Goal: Communication & Community: Answer question/provide support

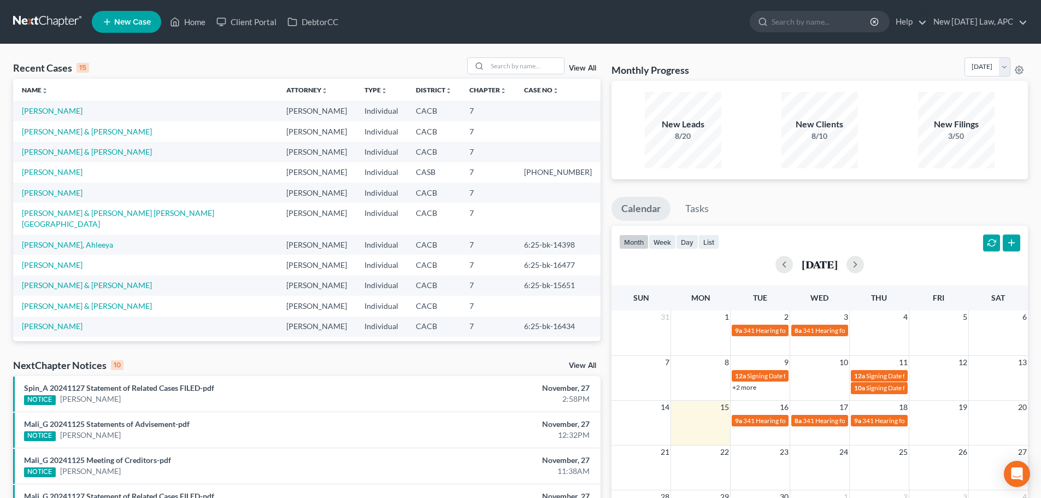
click at [584, 68] on link "View All" at bounding box center [582, 68] width 27 height 8
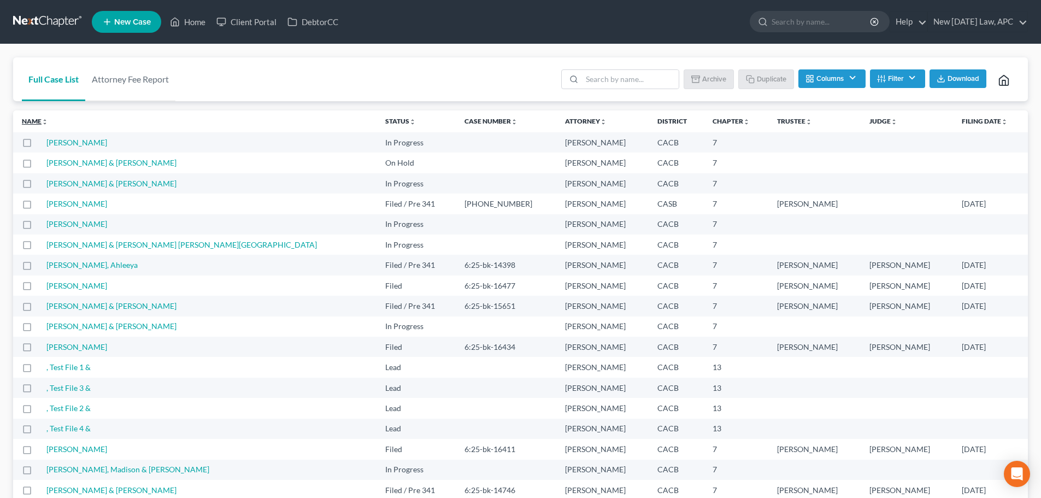
click at [36, 123] on link "Name unfold_more expand_more expand_less" at bounding box center [35, 121] width 26 height 8
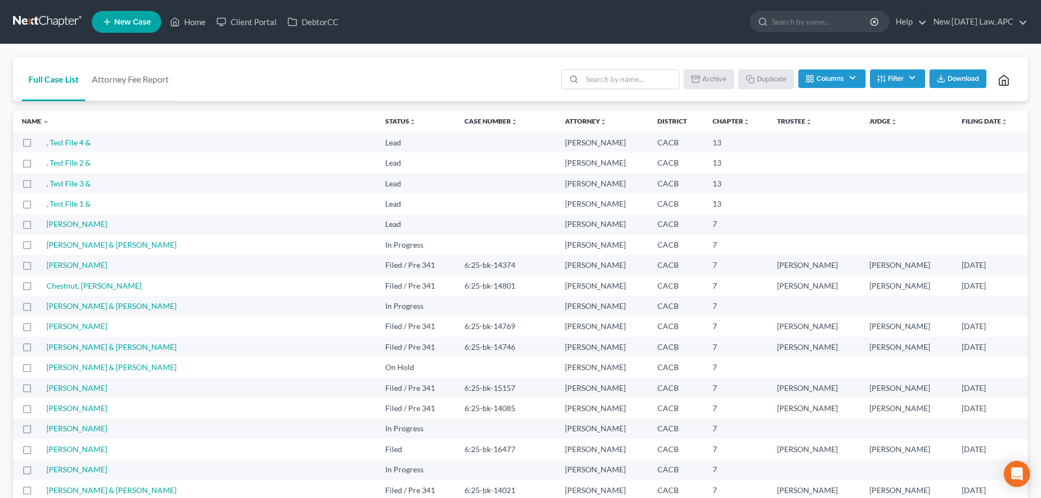
click at [955, 80] on span "Download" at bounding box center [963, 78] width 32 height 9
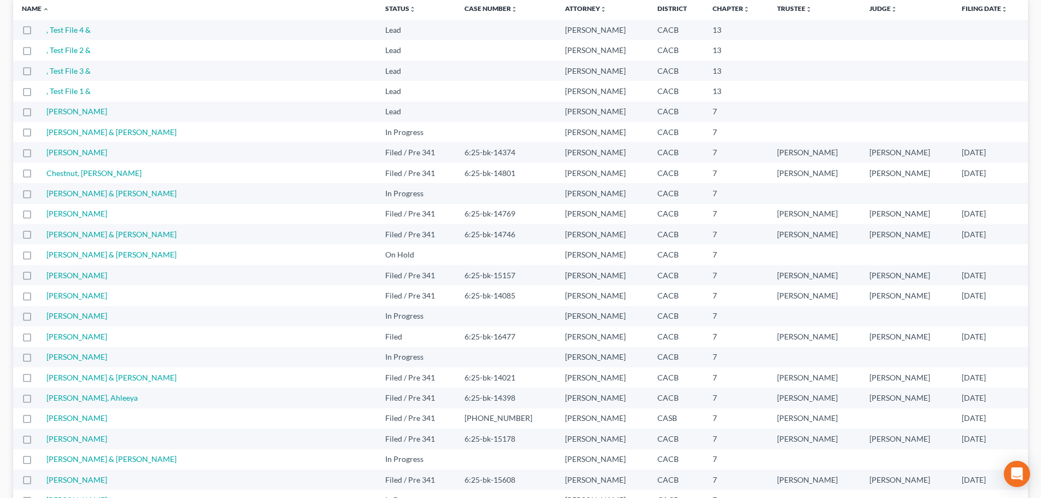
scroll to position [164, 0]
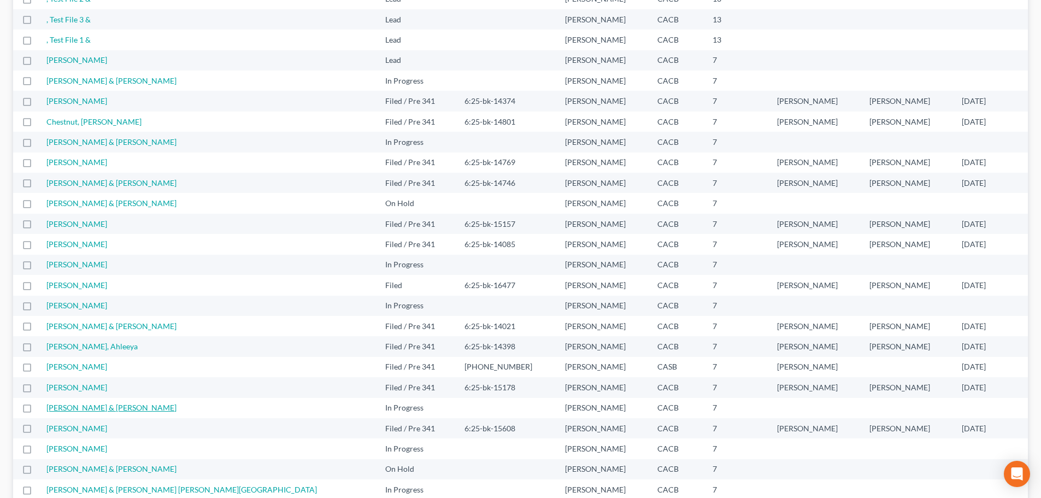
click at [75, 409] on link "[PERSON_NAME] & [PERSON_NAME]" at bounding box center [111, 407] width 130 height 9
select select "4"
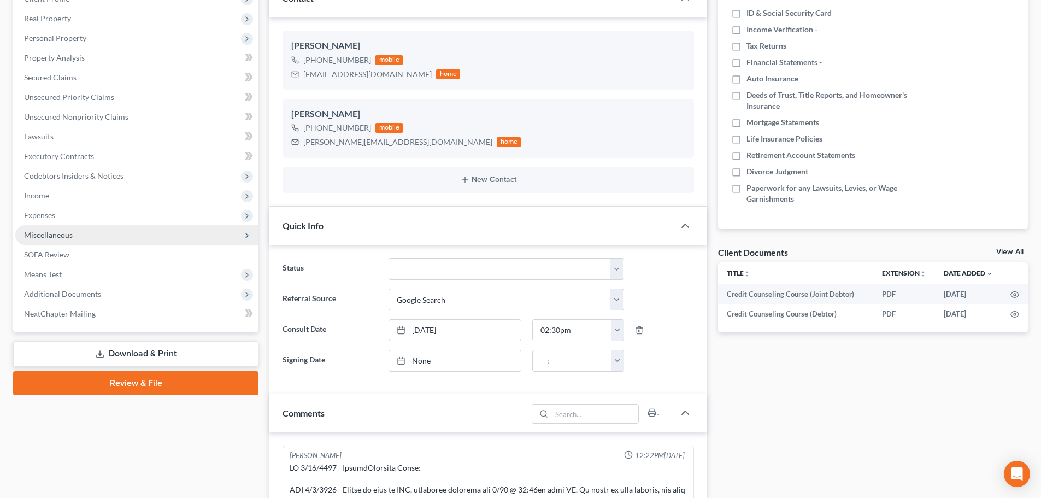
scroll to position [985, 0]
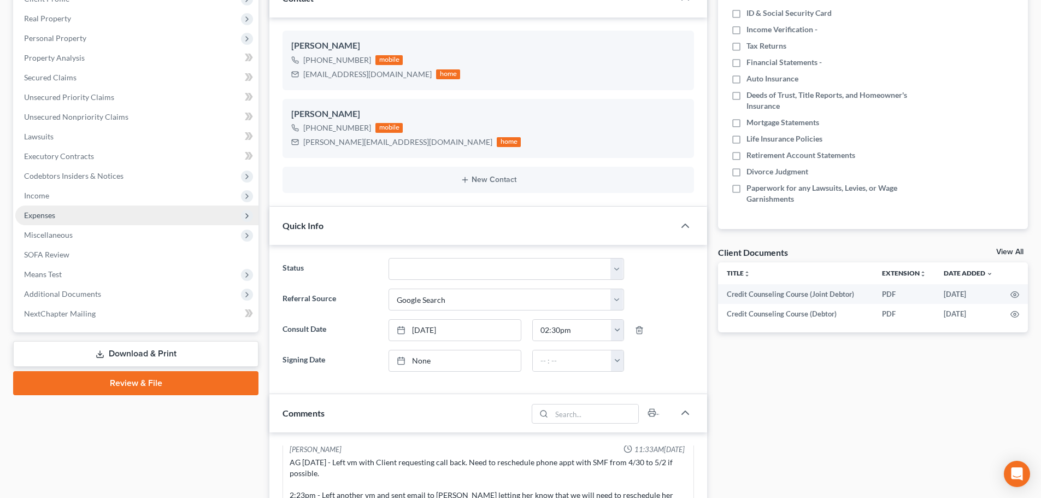
click at [59, 211] on span "Expenses" at bounding box center [136, 215] width 243 height 20
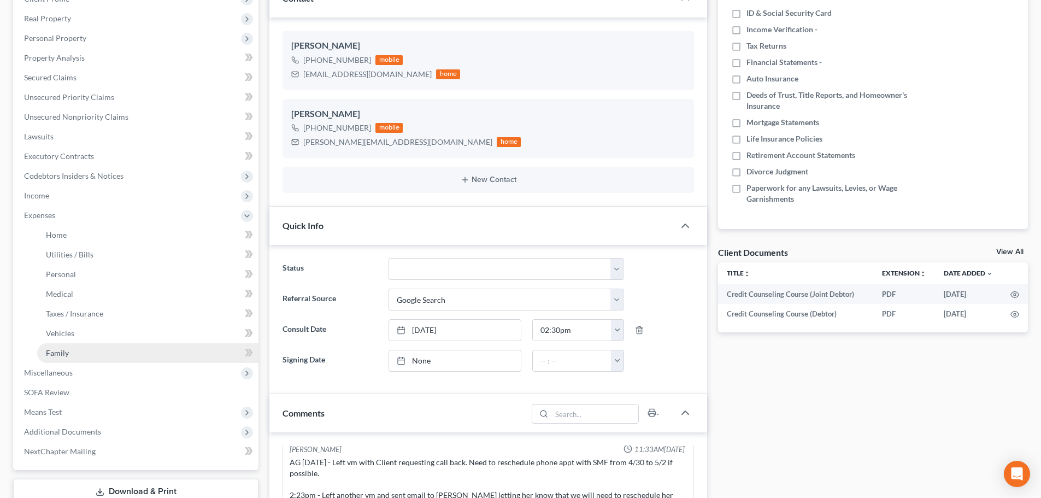
click at [54, 359] on link "Family" at bounding box center [147, 353] width 221 height 20
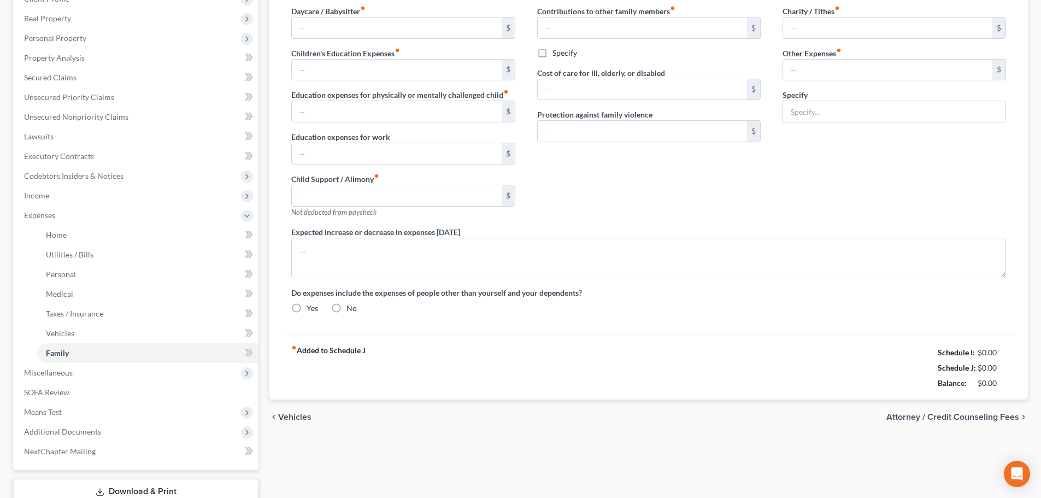
type input "0.00"
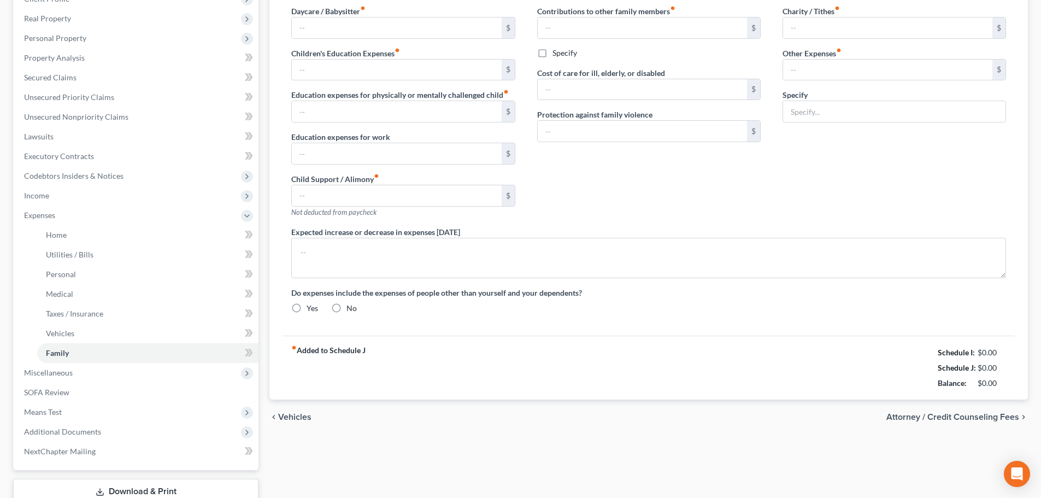
type input "0.00"
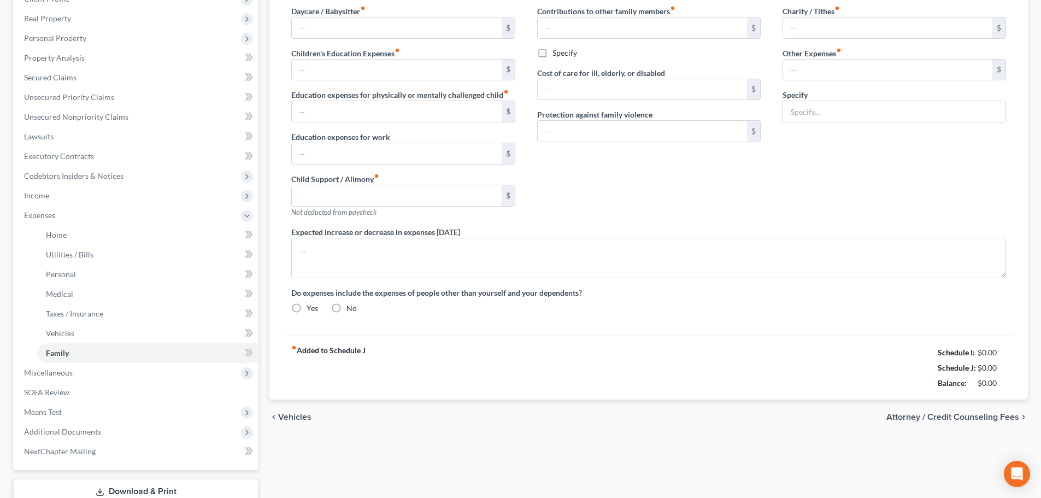
radio input "true"
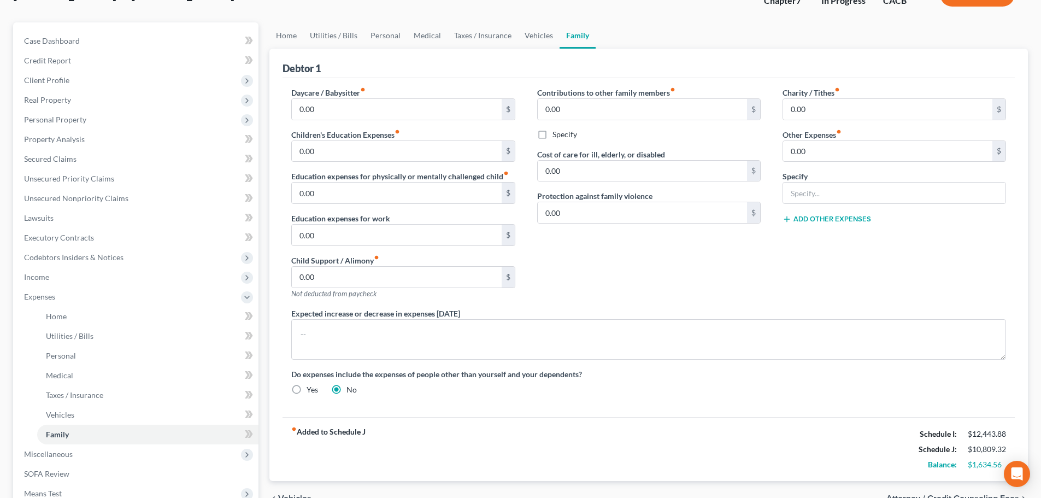
scroll to position [55, 0]
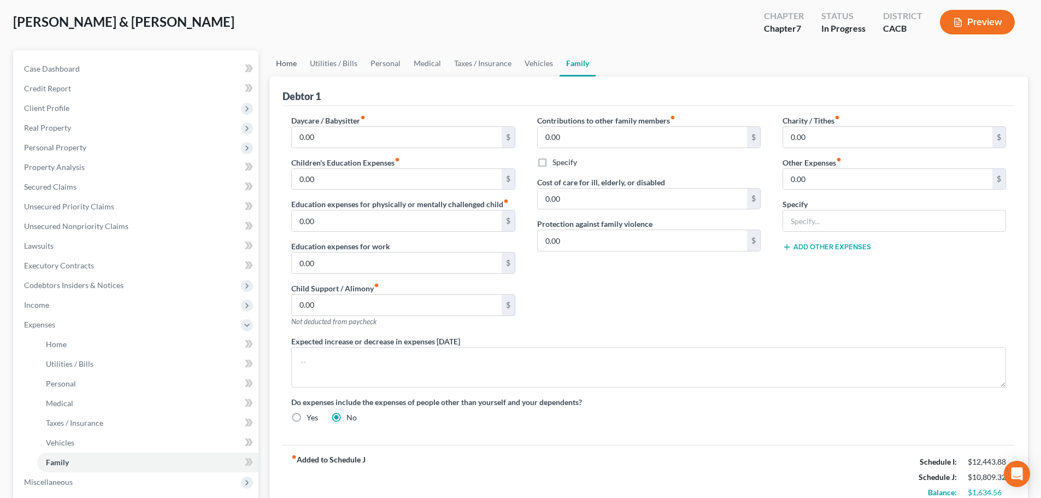
click at [290, 58] on link "Home" at bounding box center [286, 63] width 34 height 26
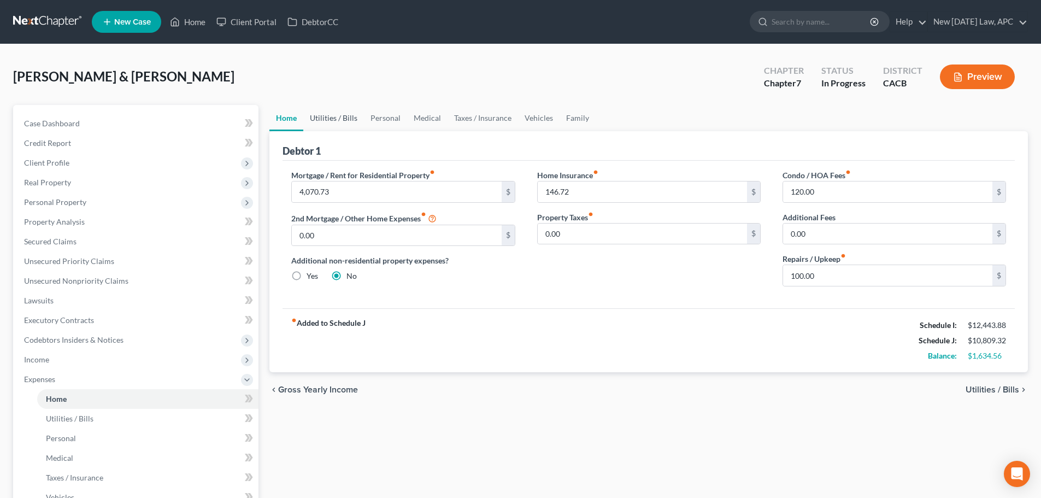
click at [329, 117] on link "Utilities / Bills" at bounding box center [333, 118] width 61 height 26
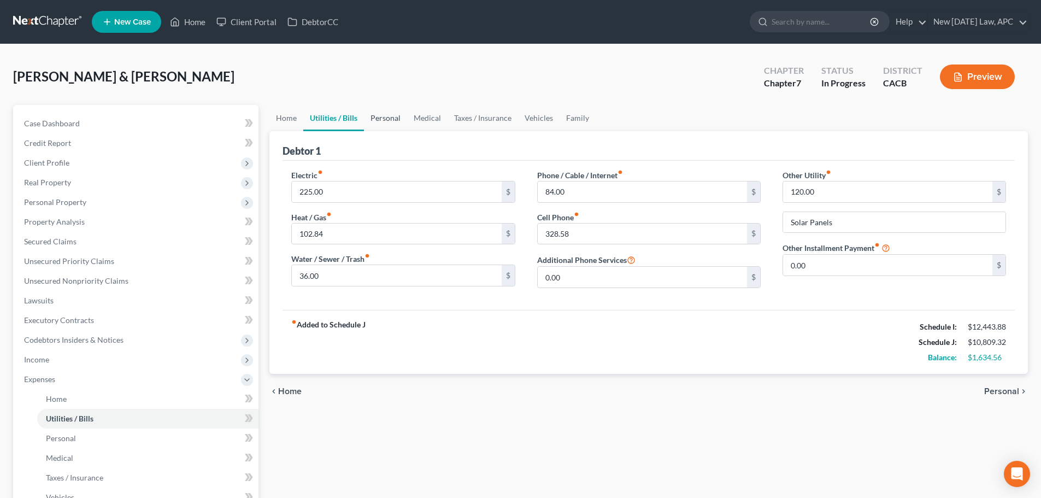
click at [388, 116] on link "Personal" at bounding box center [385, 118] width 43 height 26
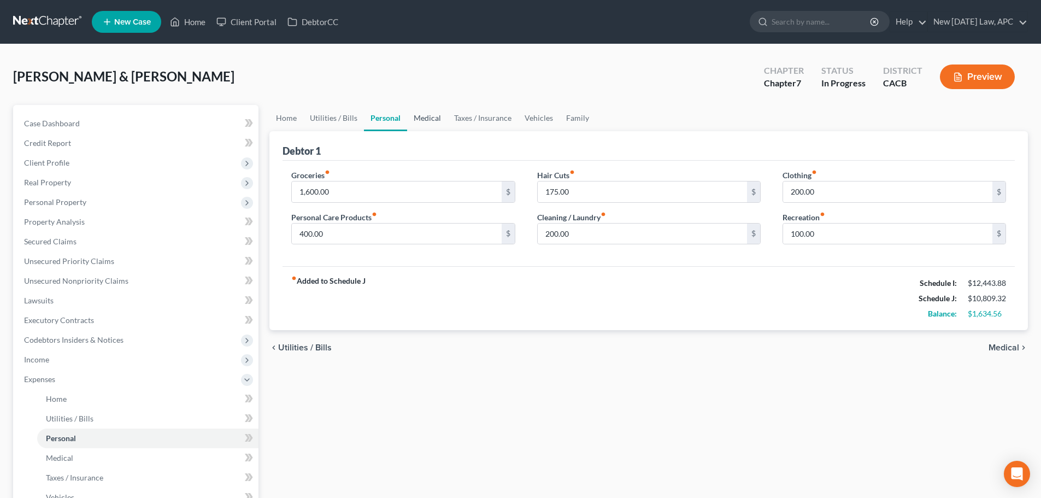
click at [439, 114] on link "Medical" at bounding box center [427, 118] width 40 height 26
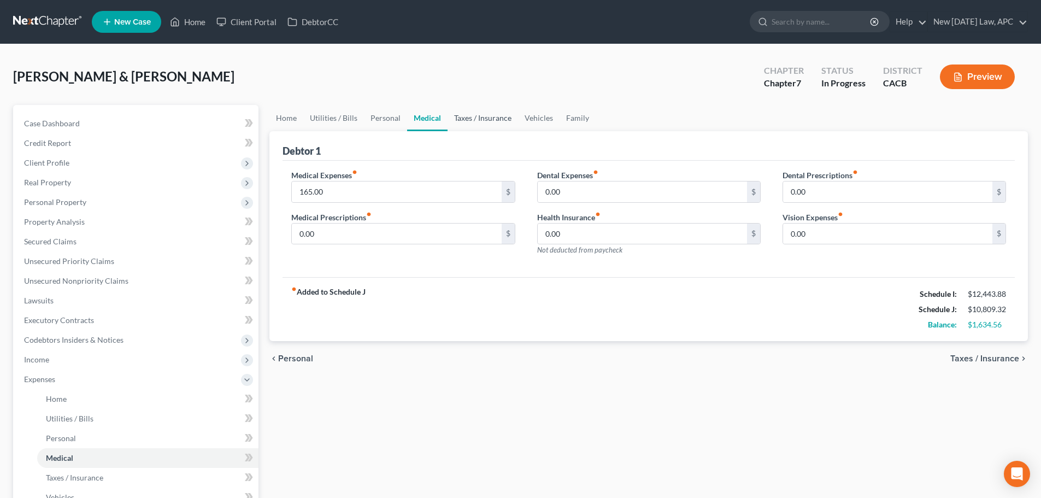
click at [475, 116] on link "Taxes / Insurance" at bounding box center [482, 118] width 70 height 26
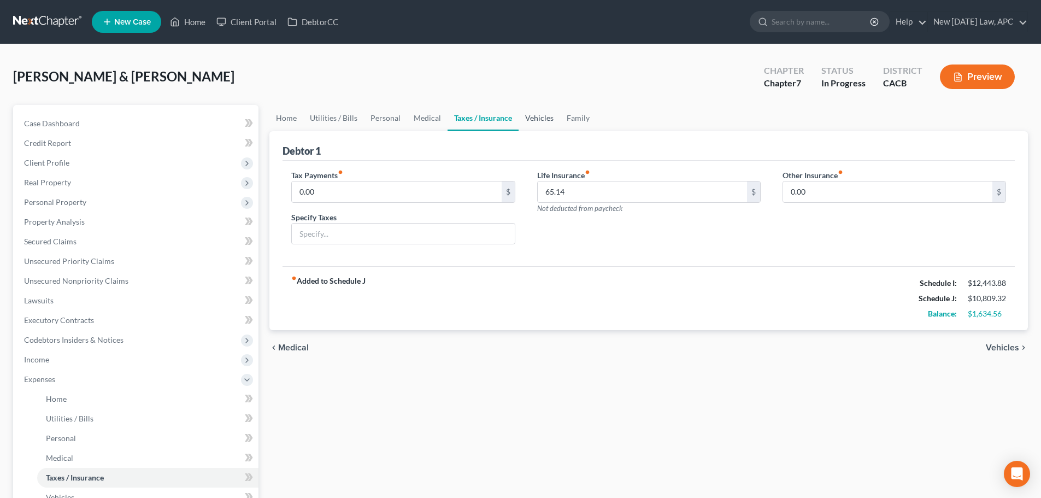
click at [545, 117] on link "Vehicles" at bounding box center [539, 118] width 42 height 26
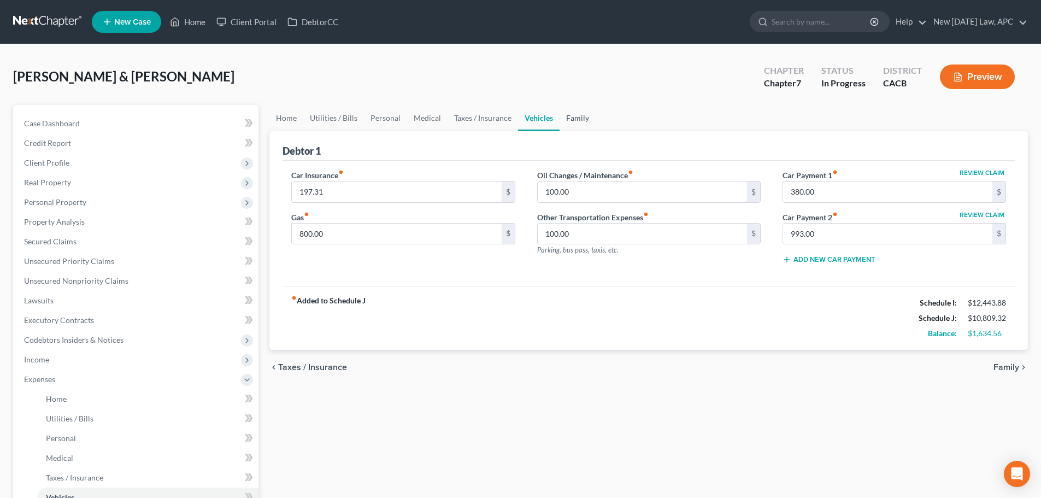
click at [568, 121] on link "Family" at bounding box center [577, 118] width 36 height 26
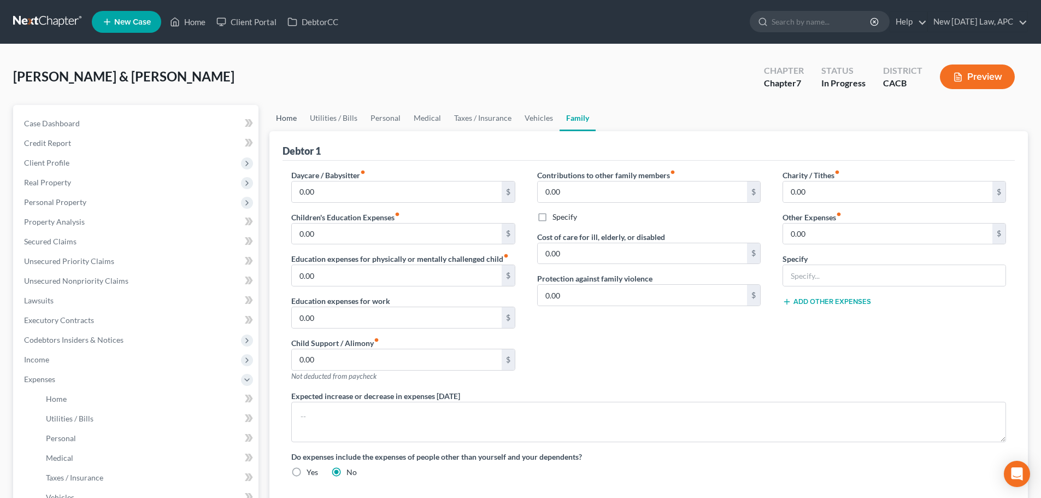
click at [291, 120] on link "Home" at bounding box center [286, 118] width 34 height 26
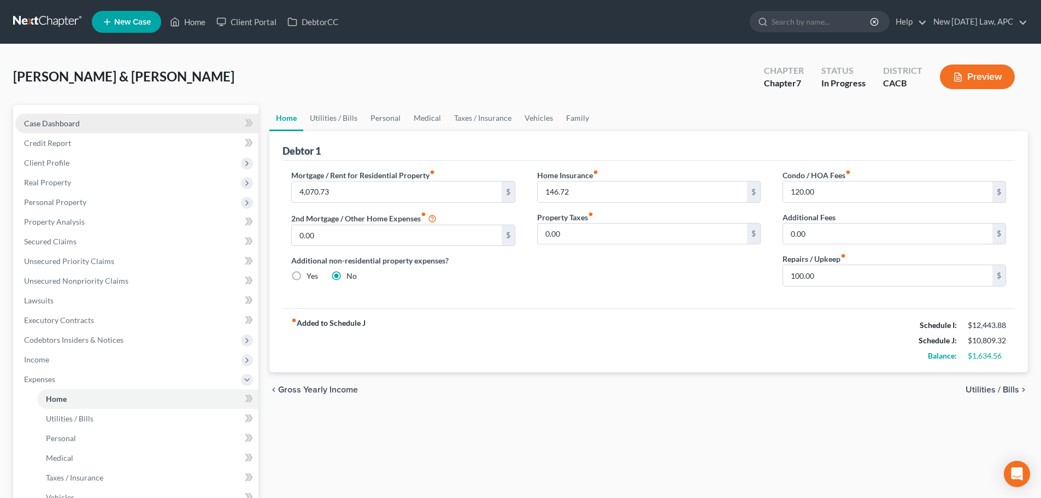
click at [68, 123] on span "Case Dashboard" at bounding box center [52, 123] width 56 height 9
select select "4"
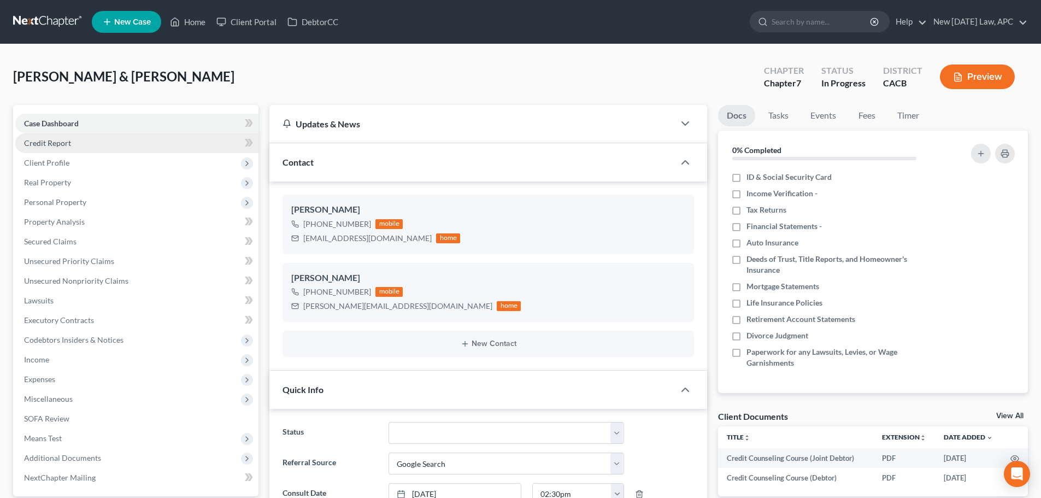
scroll to position [985, 0]
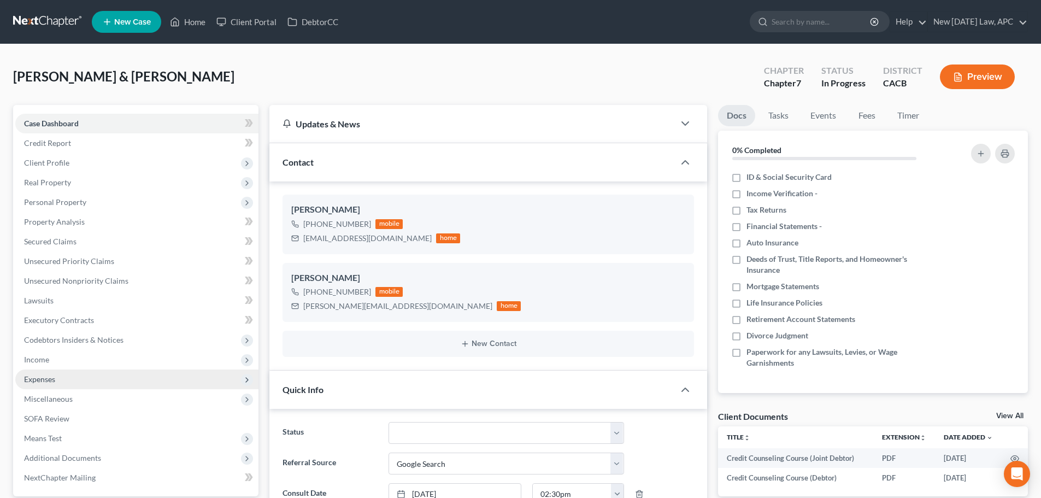
click at [76, 375] on span "Expenses" at bounding box center [136, 379] width 243 height 20
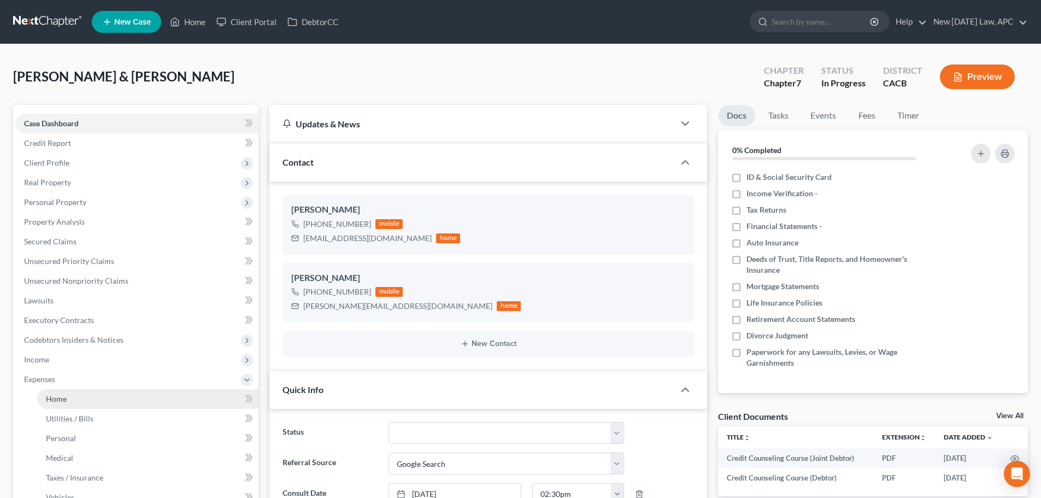
click at [91, 389] on link "Home" at bounding box center [147, 399] width 221 height 20
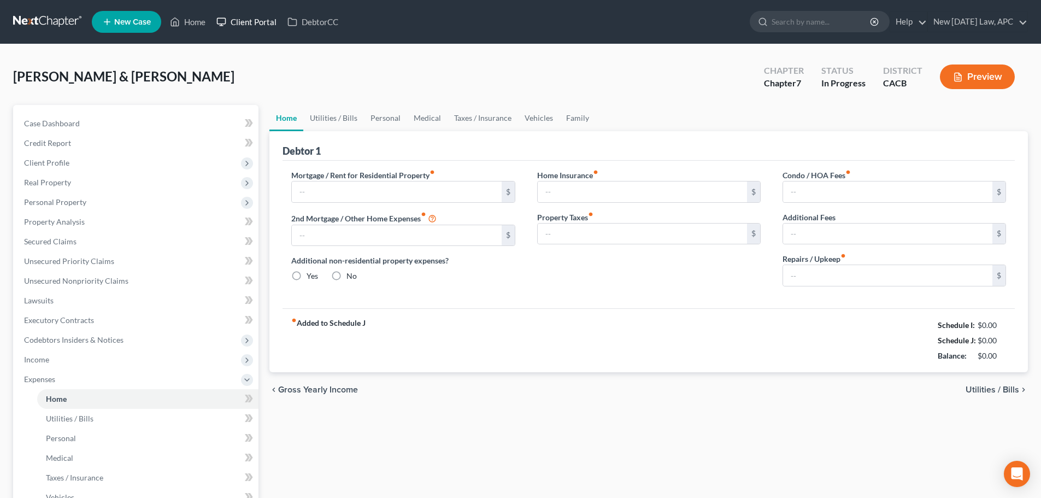
type input "4,070.73"
type input "0.00"
radio input "true"
type input "146.72"
type input "0.00"
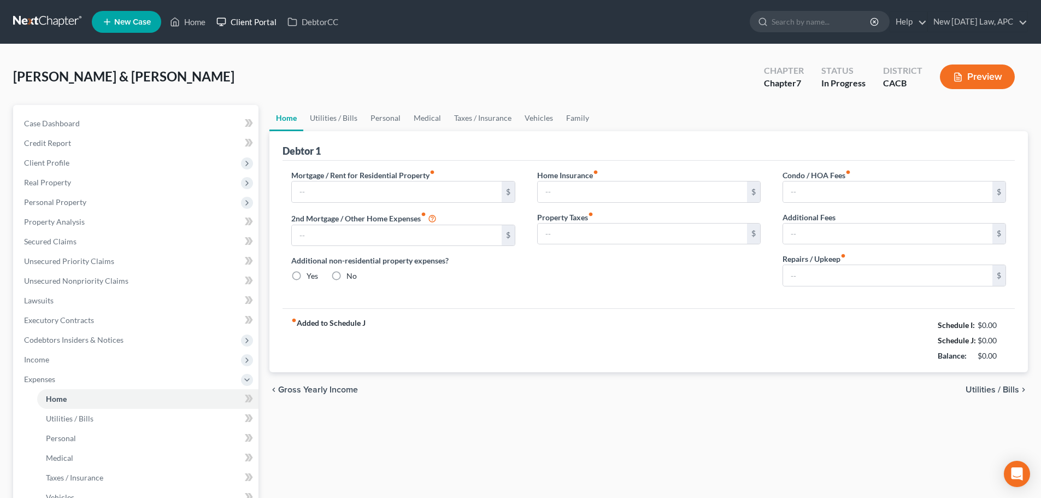
type input "120.00"
type input "0.00"
type input "100.00"
click at [327, 117] on link "Utilities / Bills" at bounding box center [333, 118] width 61 height 26
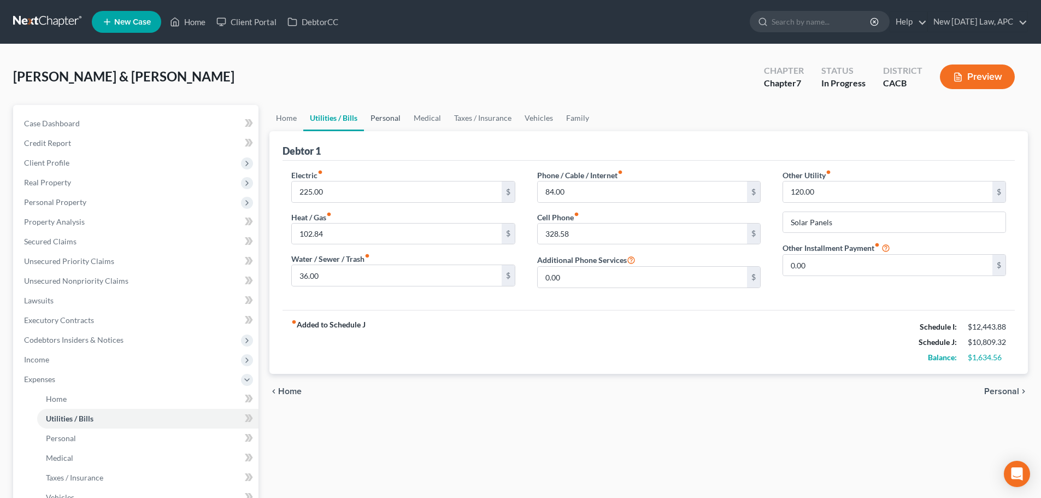
click at [392, 115] on link "Personal" at bounding box center [385, 118] width 43 height 26
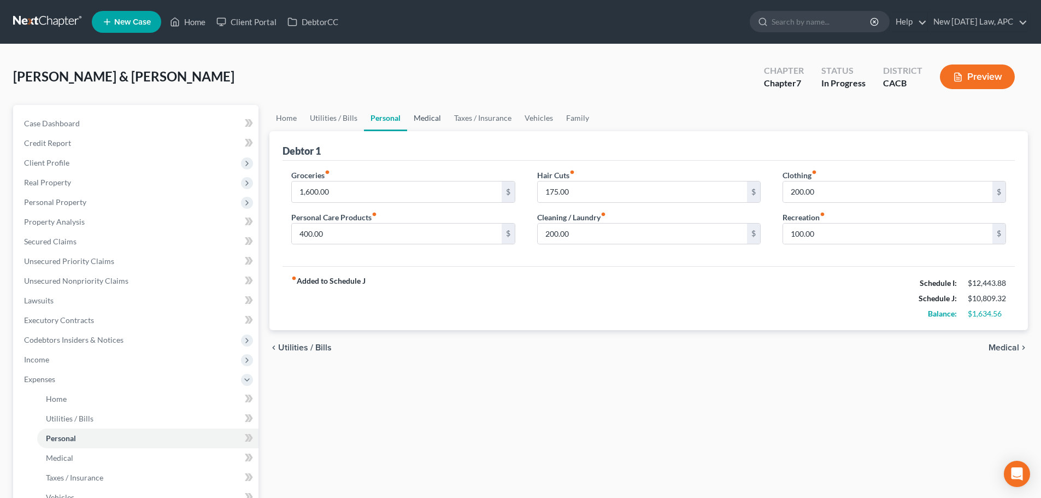
click at [420, 117] on link "Medical" at bounding box center [427, 118] width 40 height 26
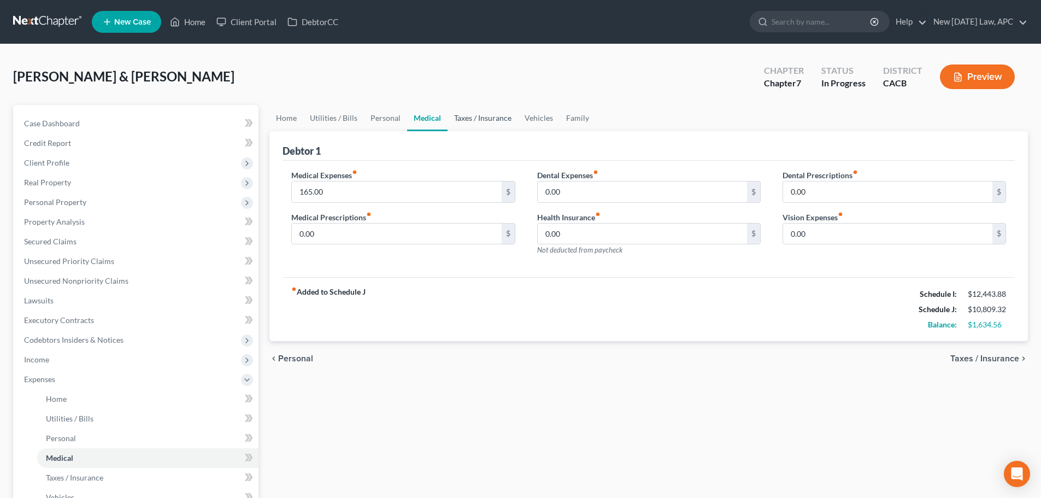
click at [487, 117] on link "Taxes / Insurance" at bounding box center [482, 118] width 70 height 26
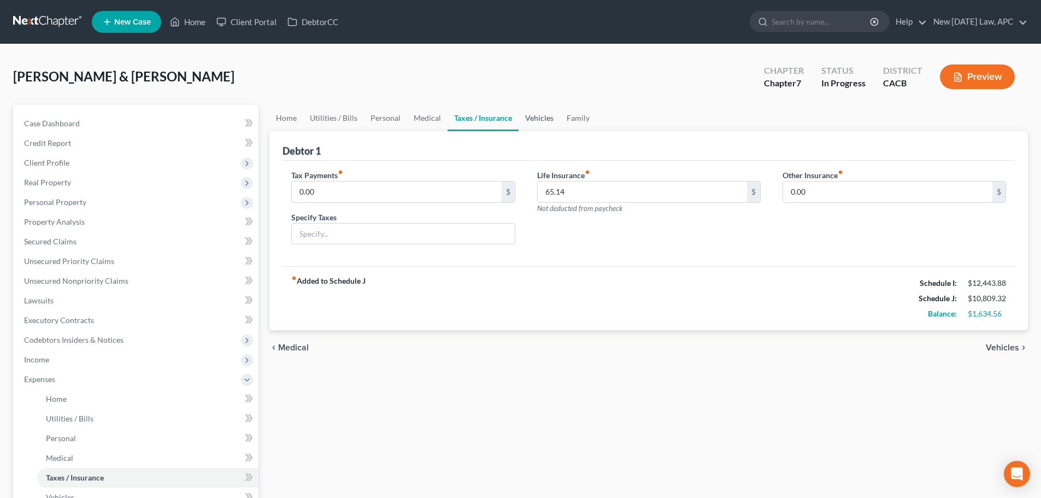
click at [538, 121] on link "Vehicles" at bounding box center [539, 118] width 42 height 26
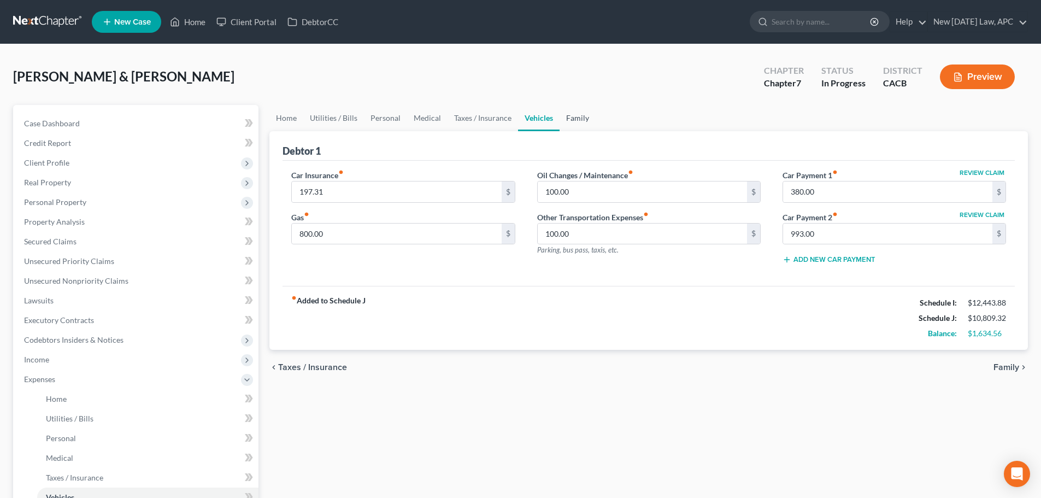
click at [570, 119] on link "Family" at bounding box center [577, 118] width 36 height 26
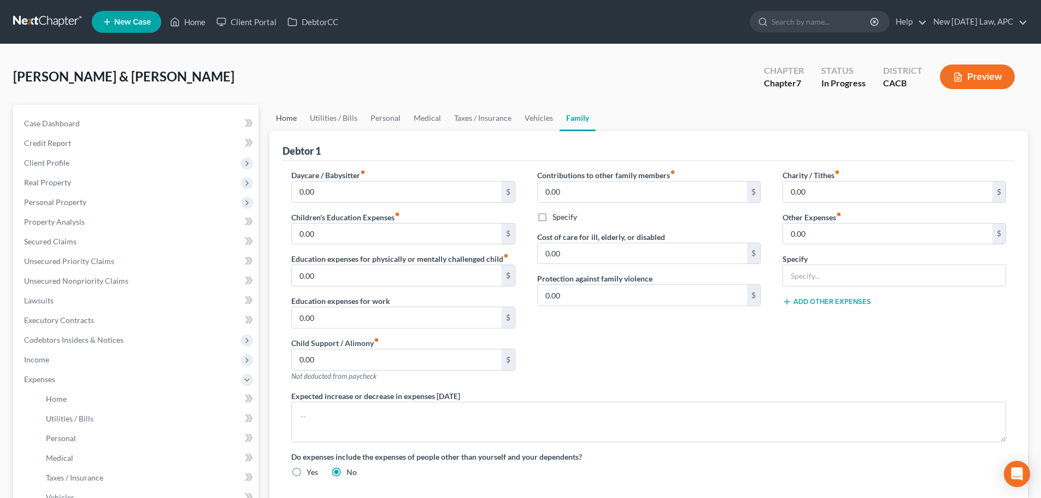
click at [288, 120] on link "Home" at bounding box center [286, 118] width 34 height 26
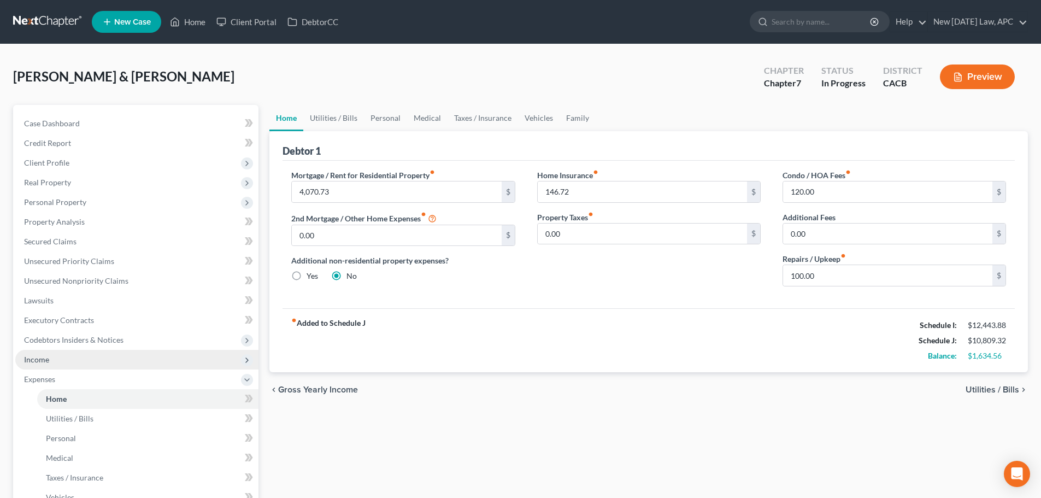
click at [80, 359] on span "Income" at bounding box center [136, 360] width 243 height 20
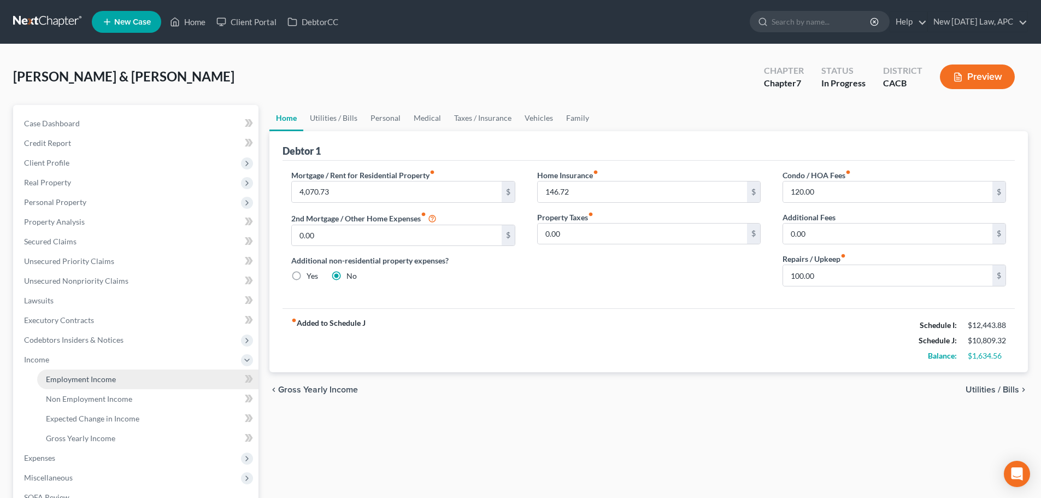
click at [84, 378] on span "Employment Income" at bounding box center [81, 378] width 70 height 9
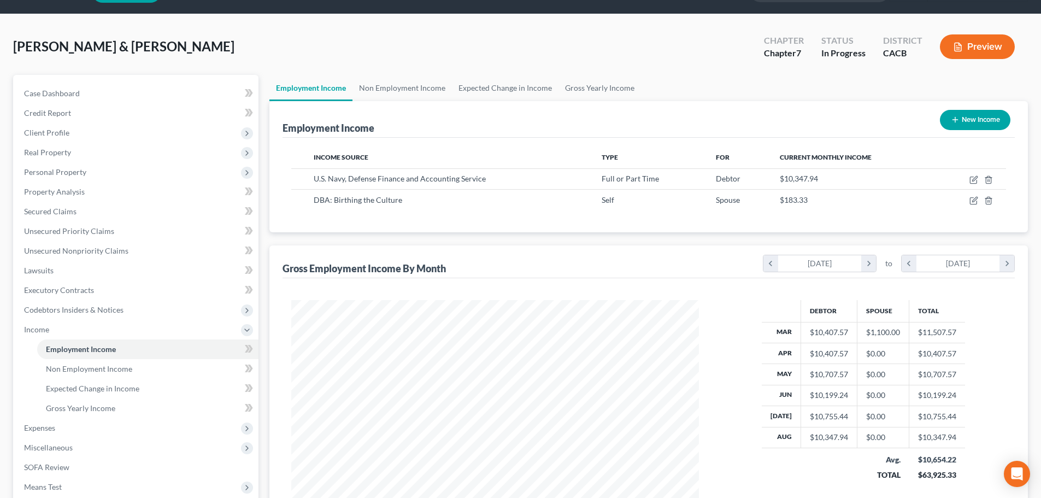
scroll to position [55, 0]
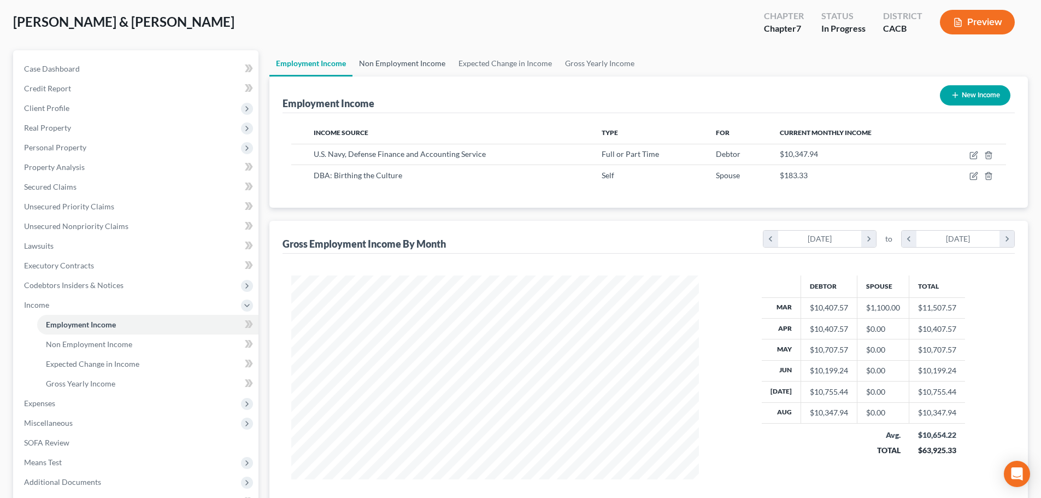
click at [392, 62] on link "Non Employment Income" at bounding box center [401, 63] width 99 height 26
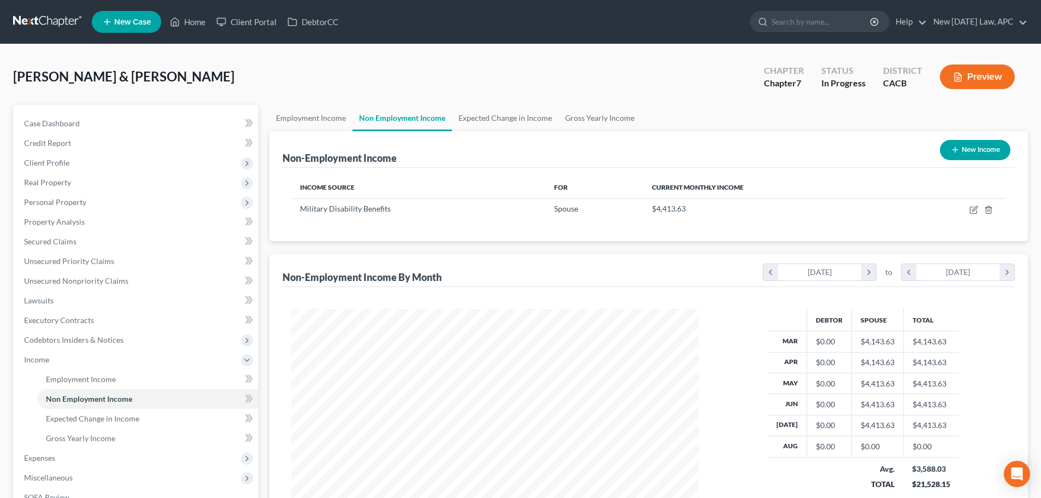
scroll to position [204, 429]
click at [332, 115] on link "Employment Income" at bounding box center [310, 118] width 83 height 26
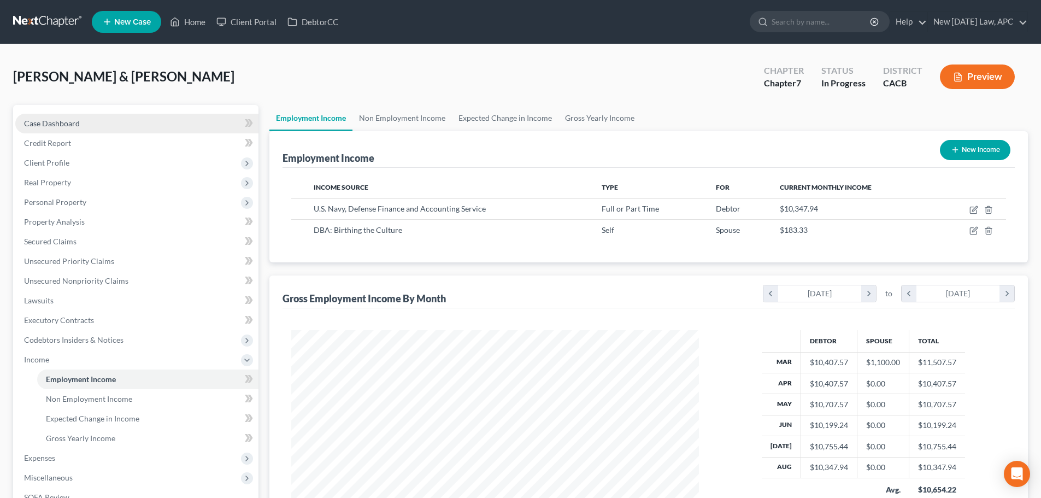
click at [94, 115] on link "Case Dashboard" at bounding box center [136, 124] width 243 height 20
select select "4"
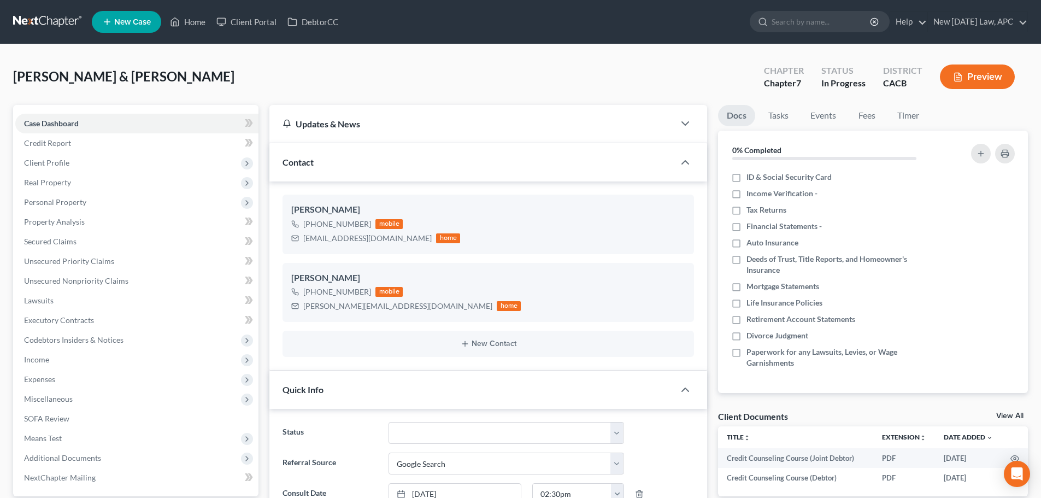
click at [13, 23] on link at bounding box center [48, 22] width 70 height 20
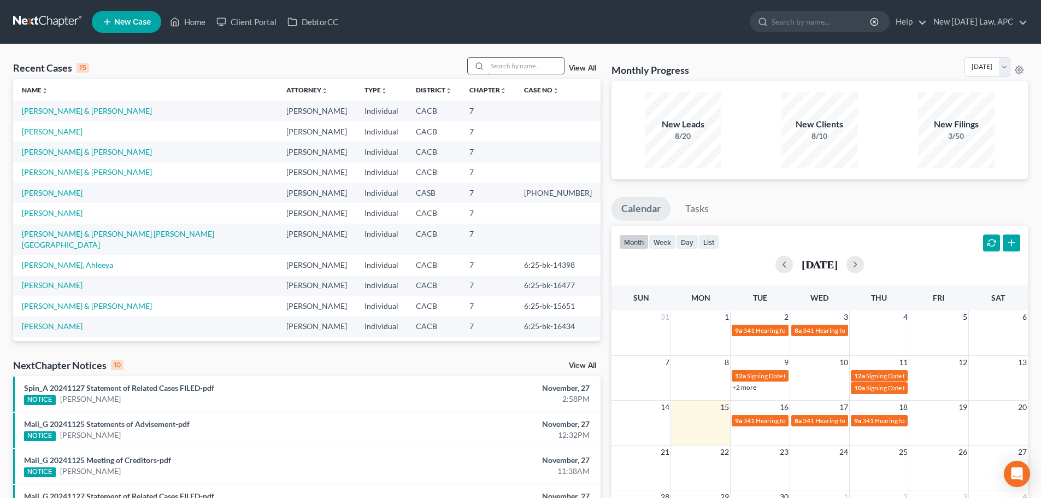
click at [500, 68] on input "search" at bounding box center [525, 66] width 76 height 16
type input "[PERSON_NAME]"
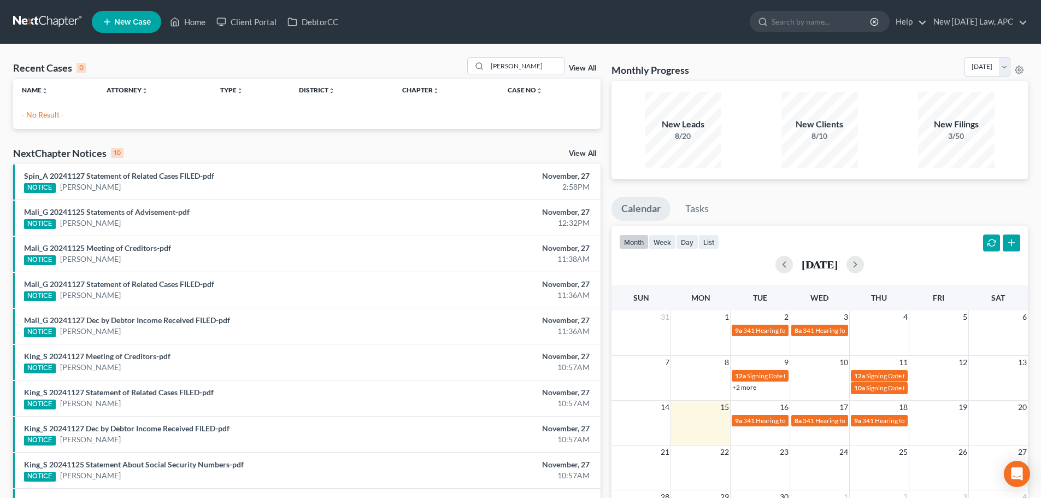
click at [576, 66] on link "View All" at bounding box center [582, 68] width 27 height 8
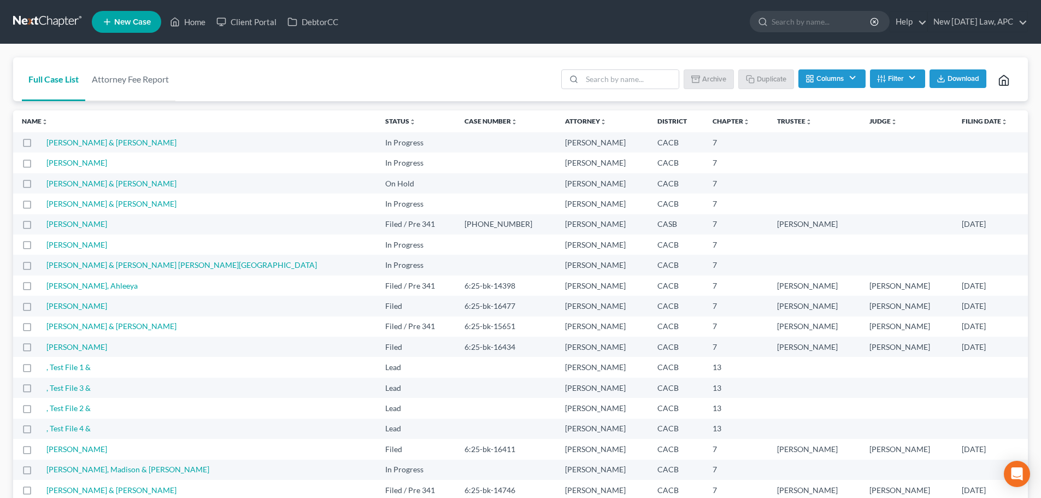
drag, startPoint x: 894, startPoint y: 76, endPoint x: 886, endPoint y: 91, distance: 16.7
click at [893, 76] on button "Filter" at bounding box center [897, 78] width 55 height 19
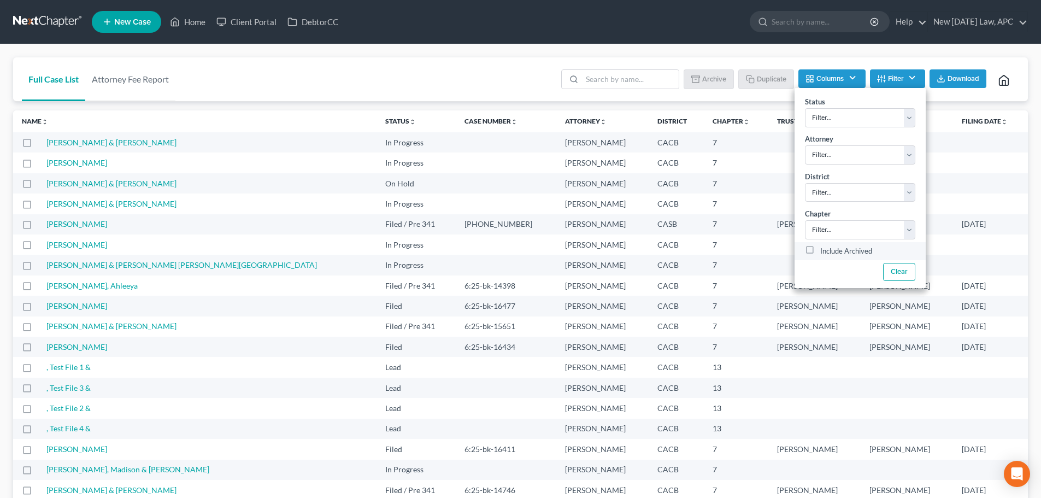
click at [856, 252] on label "Include Archived" at bounding box center [846, 251] width 52 height 13
click at [831, 252] on input "Include Archived" at bounding box center [827, 248] width 7 height 7
checkbox input "true"
click at [619, 87] on input "search" at bounding box center [630, 79] width 97 height 19
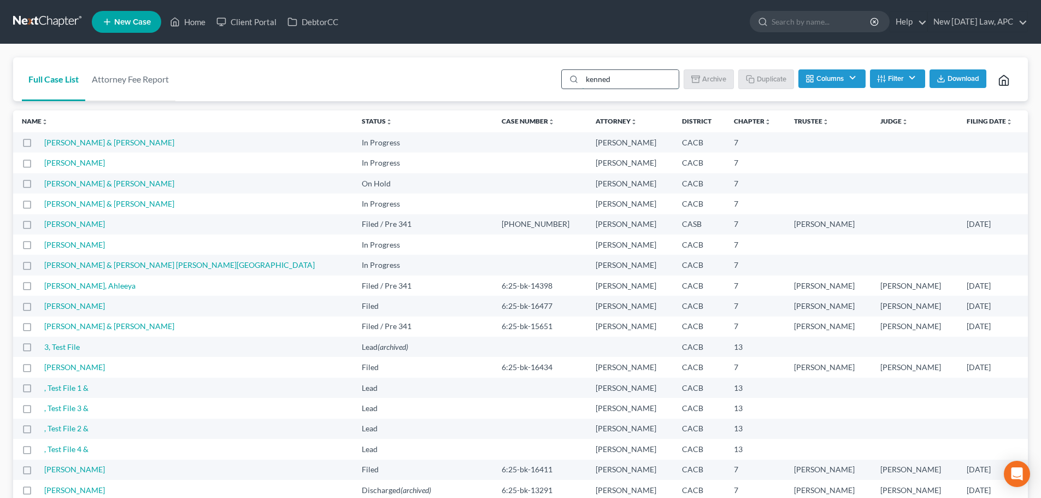
type input "[PERSON_NAME]"
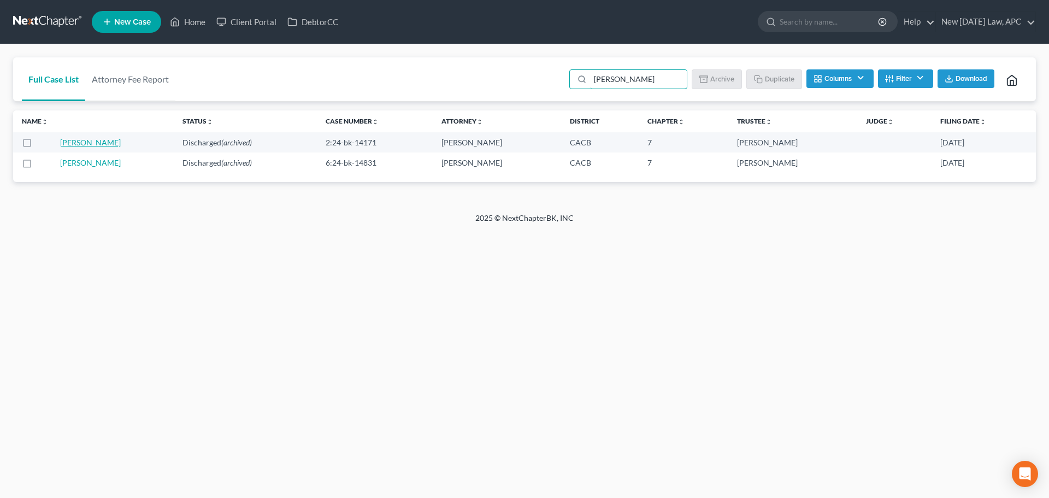
click at [88, 140] on link "[PERSON_NAME]" at bounding box center [90, 142] width 61 height 9
select select "6"
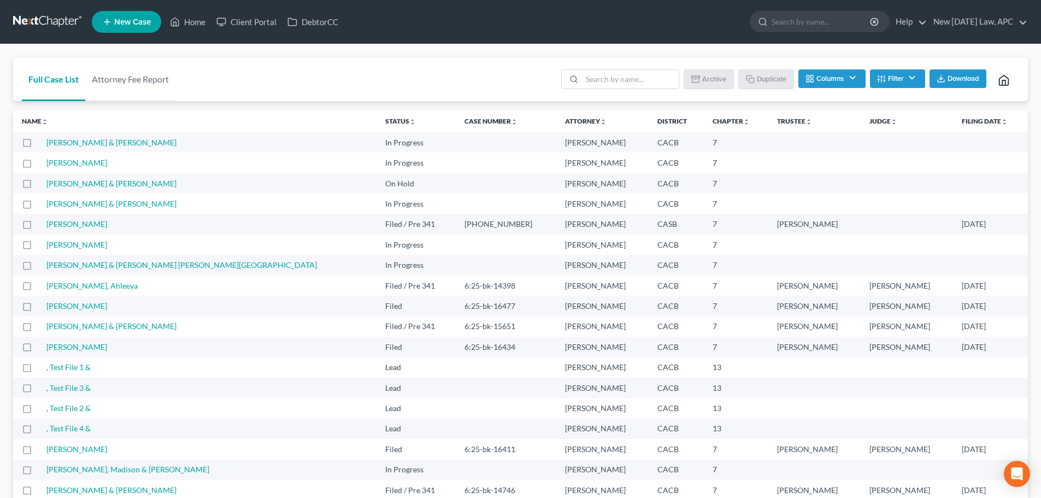
click at [592, 90] on li at bounding box center [620, 80] width 118 height 22
click at [594, 84] on input "search" at bounding box center [630, 79] width 97 height 19
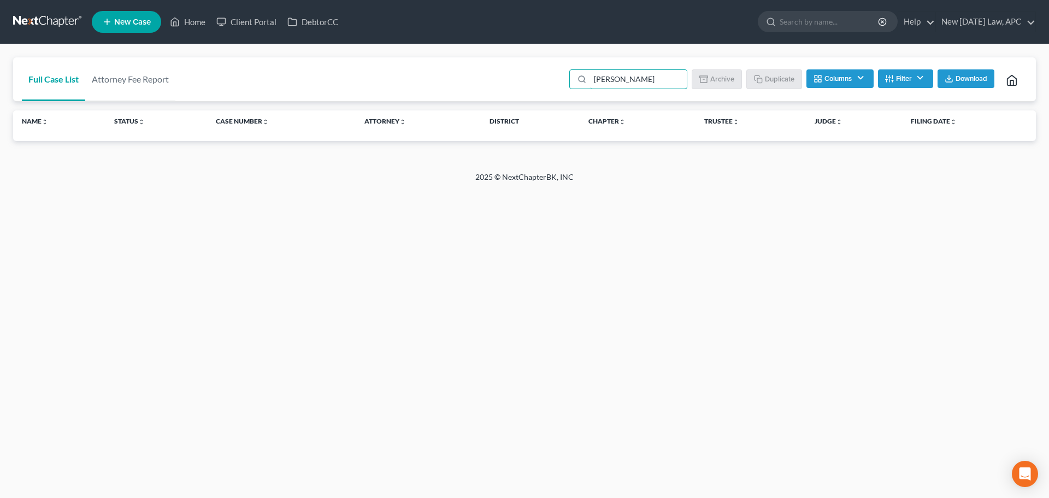
type input "[PERSON_NAME]"
click at [913, 79] on button "Filter" at bounding box center [905, 78] width 55 height 19
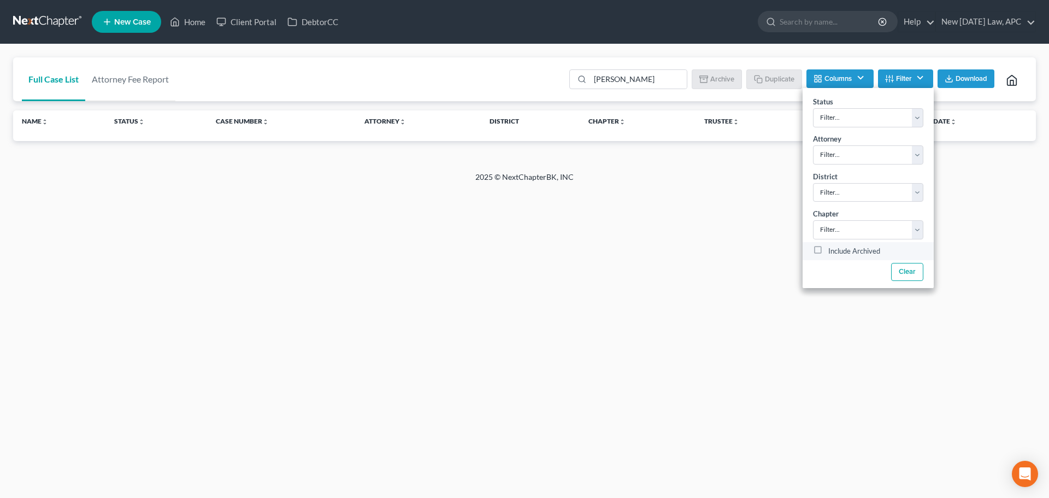
click at [828, 252] on label "Include Archived" at bounding box center [854, 251] width 52 height 13
click at [833, 252] on input "Include Archived" at bounding box center [836, 248] width 7 height 7
checkbox input "true"
click at [658, 86] on input "kennedy" at bounding box center [638, 79] width 97 height 19
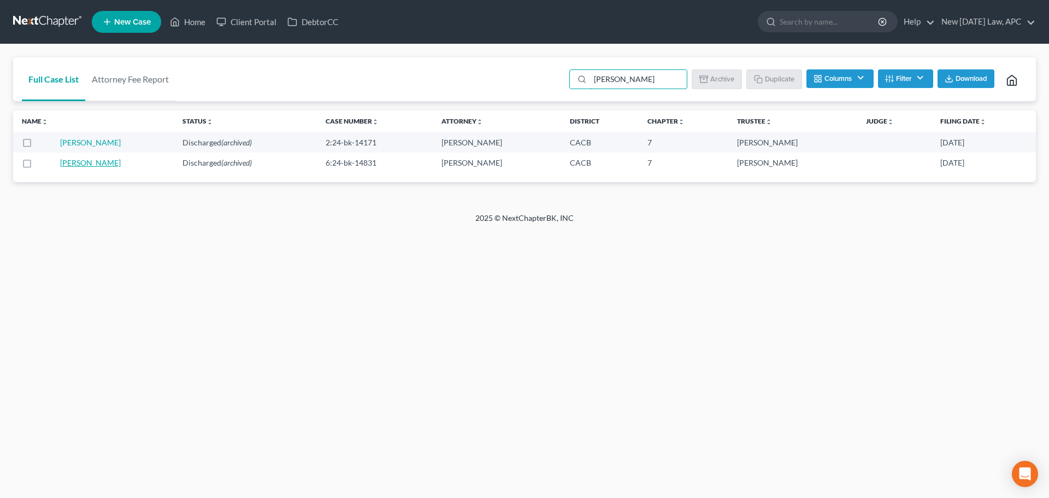
click at [109, 164] on link "Kennedy, Denice" at bounding box center [90, 162] width 61 height 9
select select "6"
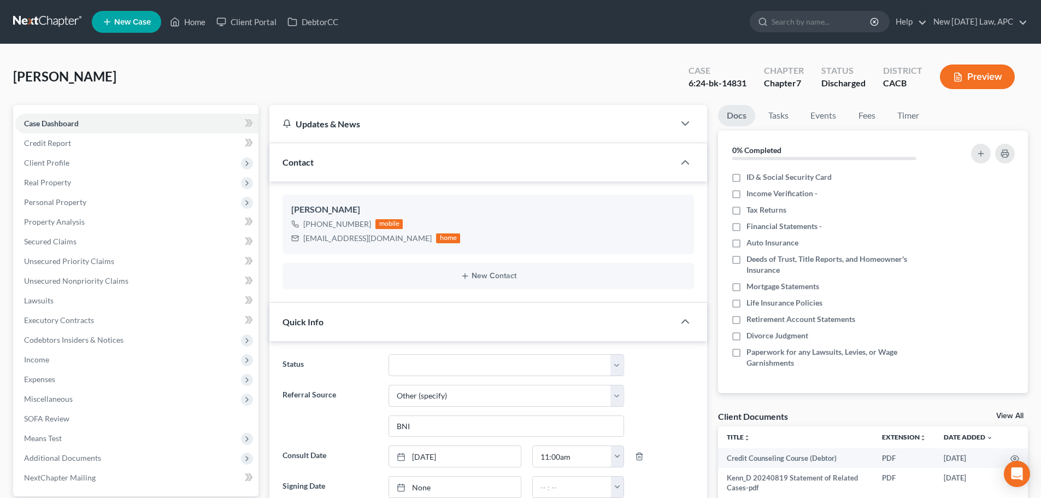
scroll to position [5475, 0]
drag, startPoint x: 304, startPoint y: 238, endPoint x: 387, endPoint y: 239, distance: 83.0
click at [387, 239] on div "dmkennedy6@gmail.com" at bounding box center [367, 238] width 128 height 11
copy div "dmkennedy6@gmail.com"
click at [393, 80] on div "Kennedy, Denice Upgraded Case 6:24-bk-14831 Chapter Chapter 7 Status Discharged…" at bounding box center [520, 81] width 1014 height 48
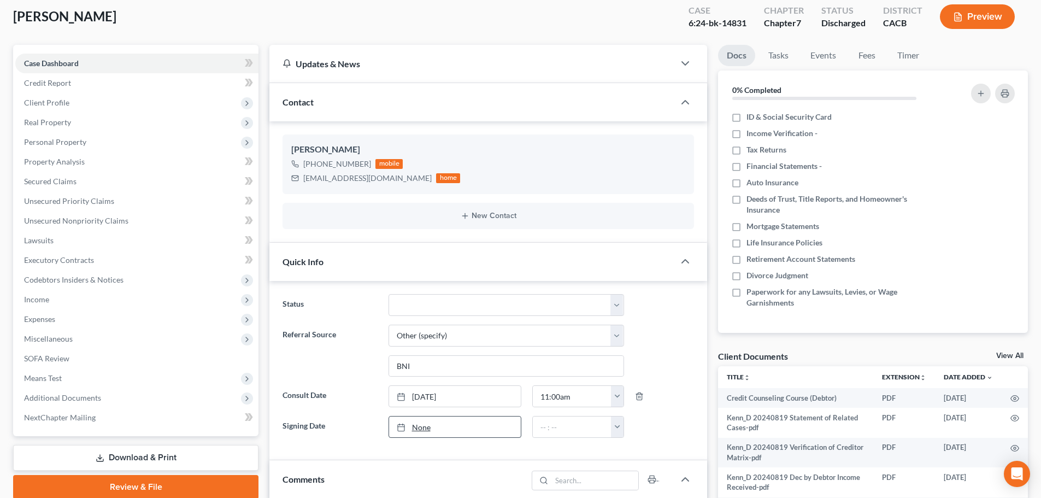
scroll to position [328, 0]
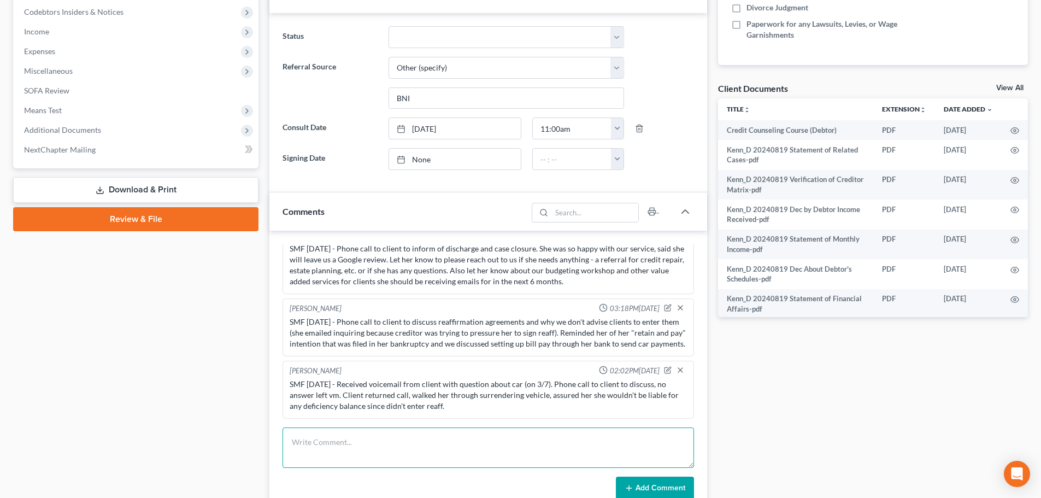
click at [315, 443] on textarea at bounding box center [487, 447] width 411 height 40
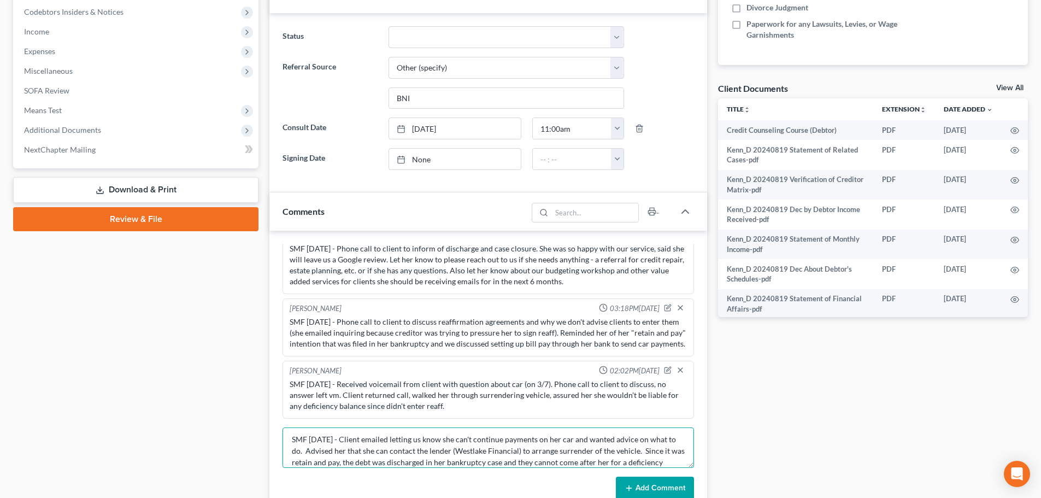
scroll to position [0, 0]
click at [468, 451] on textarea "SMF 9/15/2025 - Client emailed letting us know she can't continue payments on h…" at bounding box center [487, 447] width 411 height 40
click at [311, 453] on textarea "SMF 9/15/2025 - Client emailed letting us know she can't continue payments on h…" at bounding box center [487, 447] width 411 height 40
click at [316, 452] on textarea "SMF 9/15/2025 - Client emailed letting us know she can't continue payments on h…" at bounding box center [487, 447] width 411 height 40
click at [516, 450] on textarea "SMF 9/15/2025 - Client emailed letting us know she can't continue payments on h…" at bounding box center [487, 447] width 411 height 40
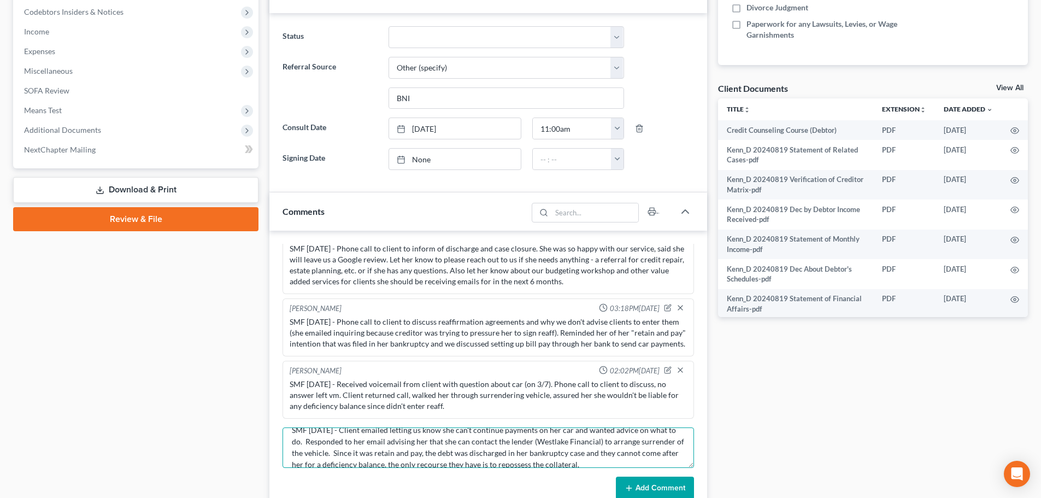
scroll to position [23, 0]
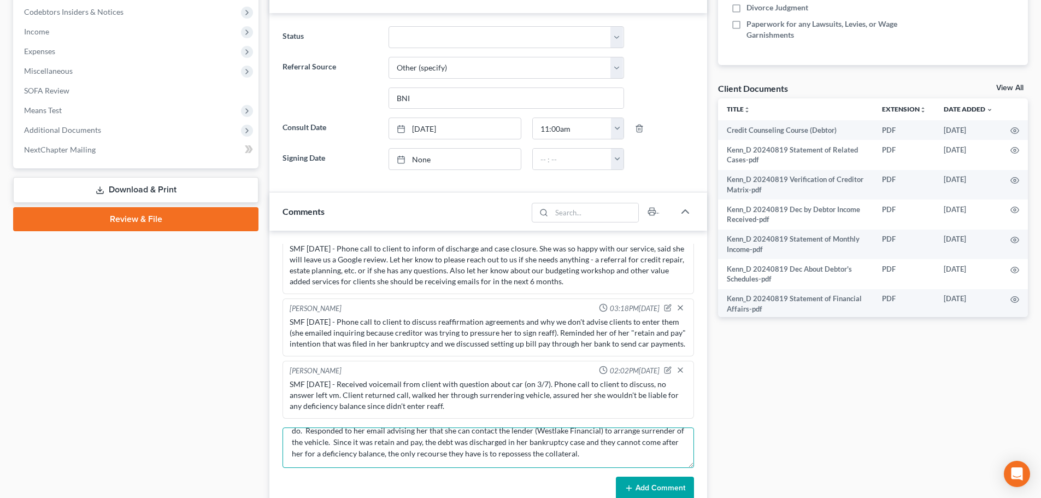
click at [652, 451] on textarea "SMF 9/15/2025 - Client emailed letting us know she can't continue payments on h…" at bounding box center [487, 447] width 411 height 40
type textarea "SMF 9/15/2025 - Client emailed letting us know she can't continue payments on h…"
click at [652, 479] on button "Add Comment" at bounding box center [655, 487] width 78 height 23
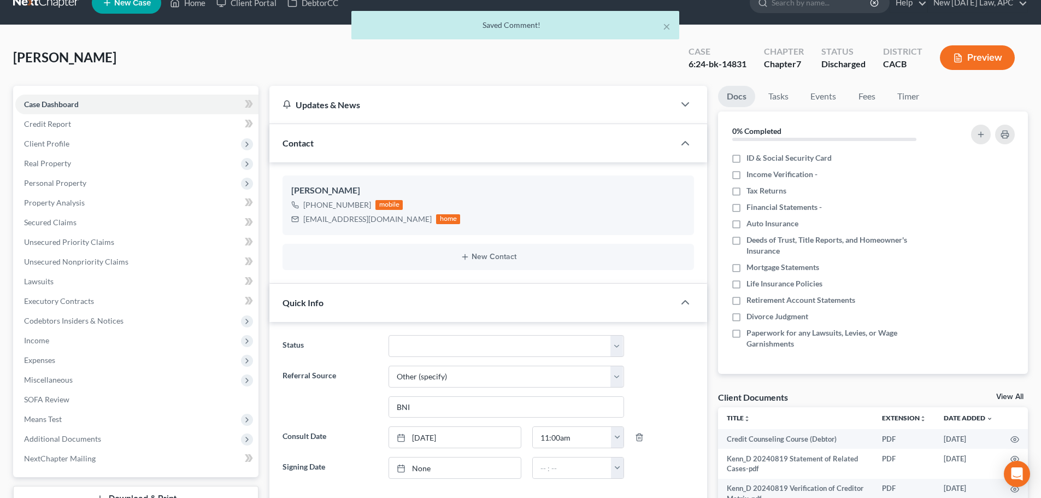
scroll to position [0, 0]
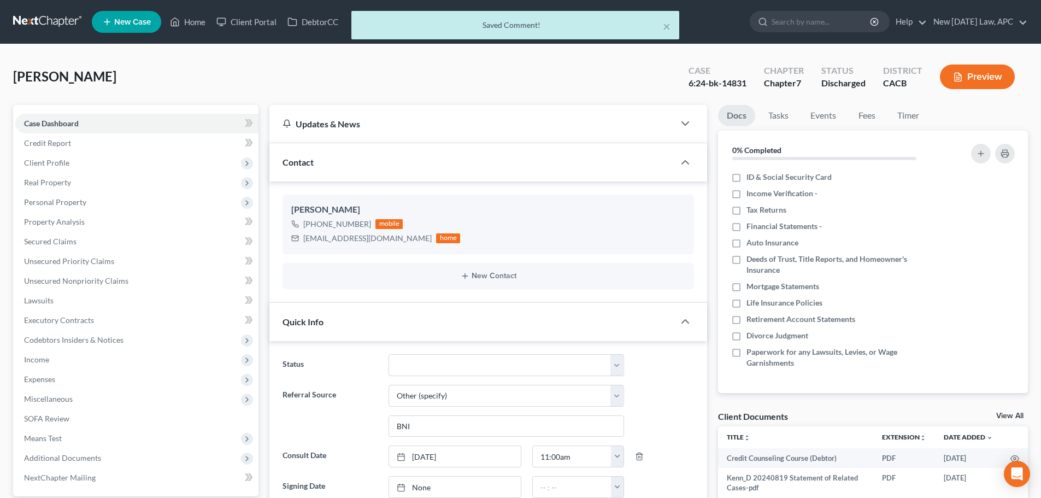
click at [43, 16] on div "× Saved Comment!" at bounding box center [515, 28] width 1041 height 34
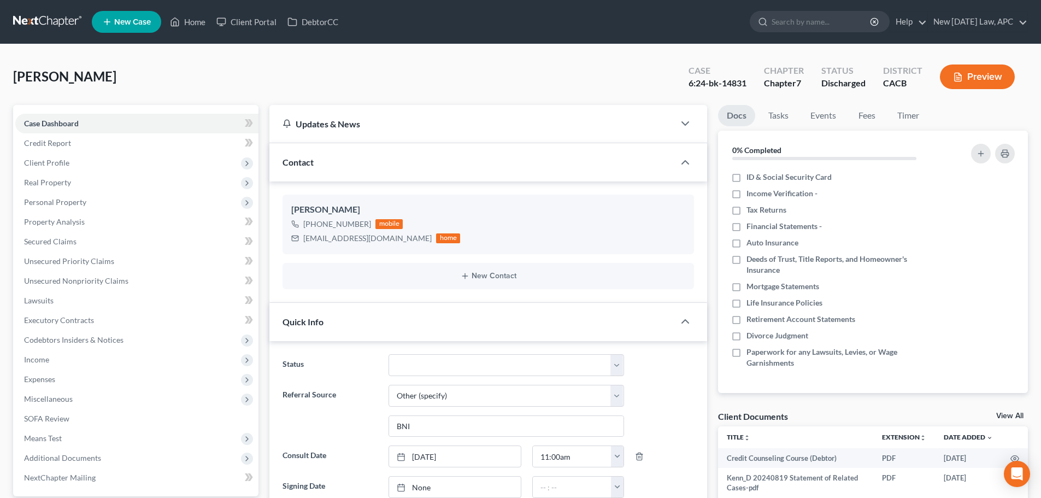
click at [45, 21] on link at bounding box center [48, 22] width 70 height 20
